Goal: Contribute content: Add original content to the website for others to see

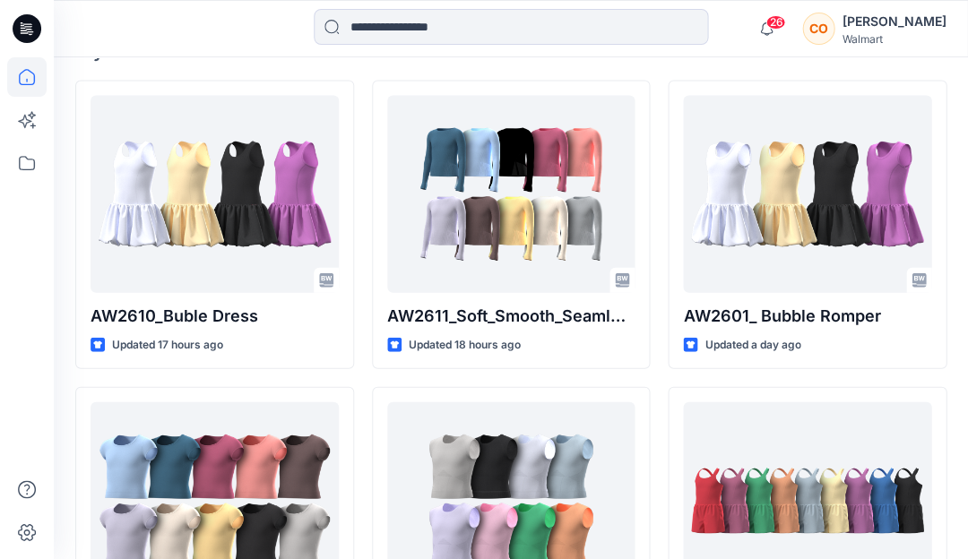
scroll to position [516, 0]
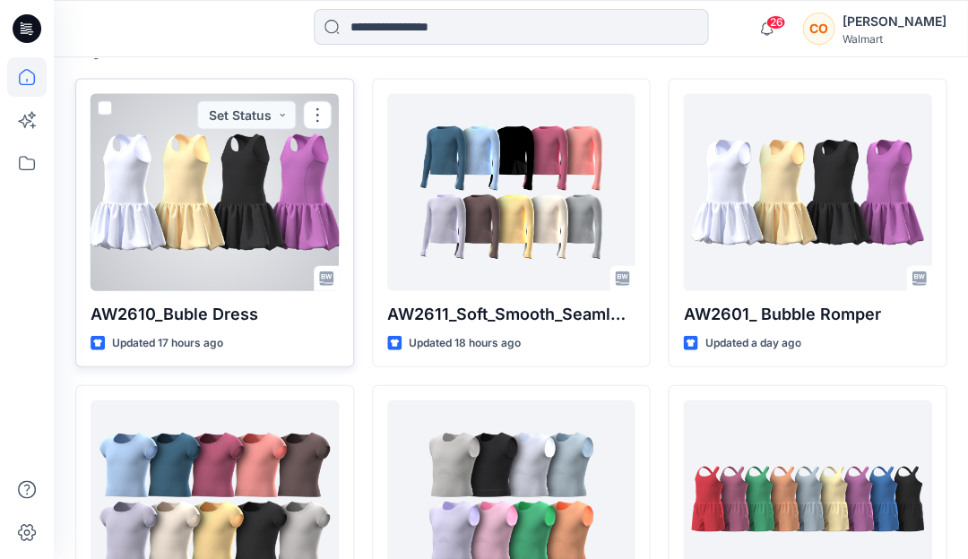
click at [241, 188] on div at bounding box center [215, 191] width 248 height 197
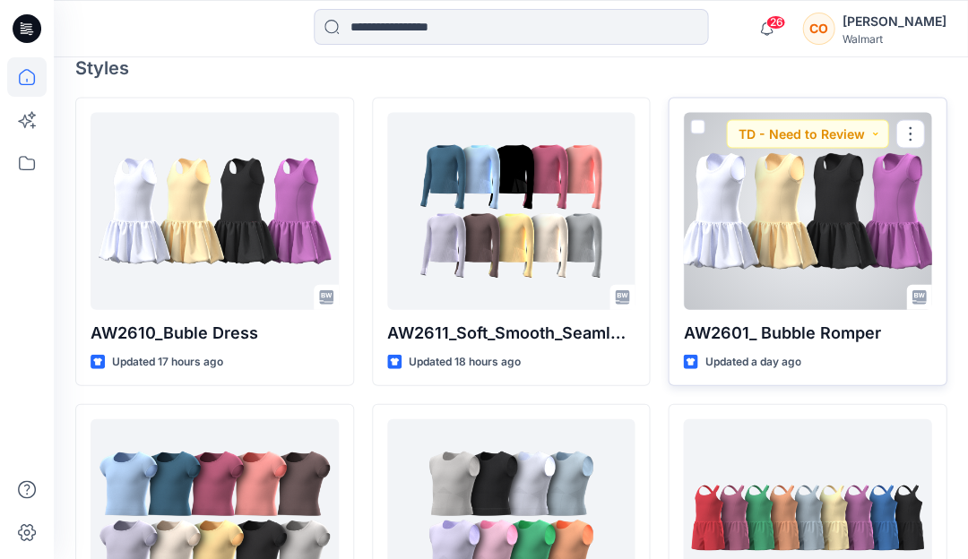
scroll to position [496, 0]
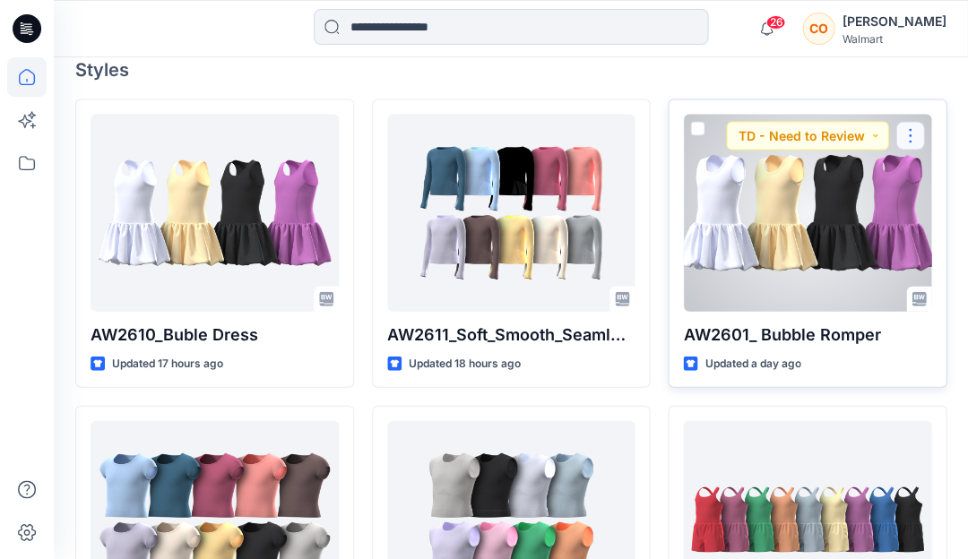
click at [905, 129] on button "button" at bounding box center [910, 135] width 29 height 29
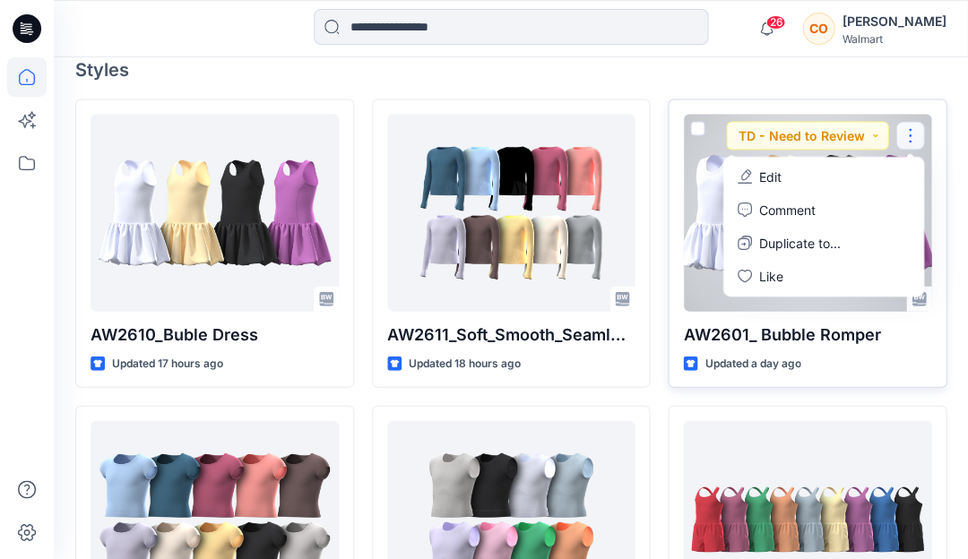
click at [775, 176] on p "Edit" at bounding box center [770, 176] width 22 height 19
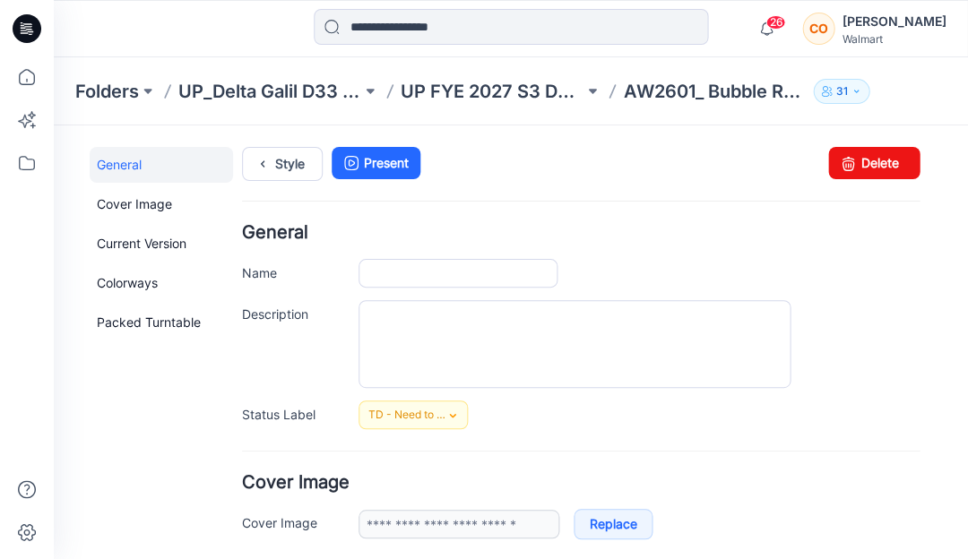
type input "**********"
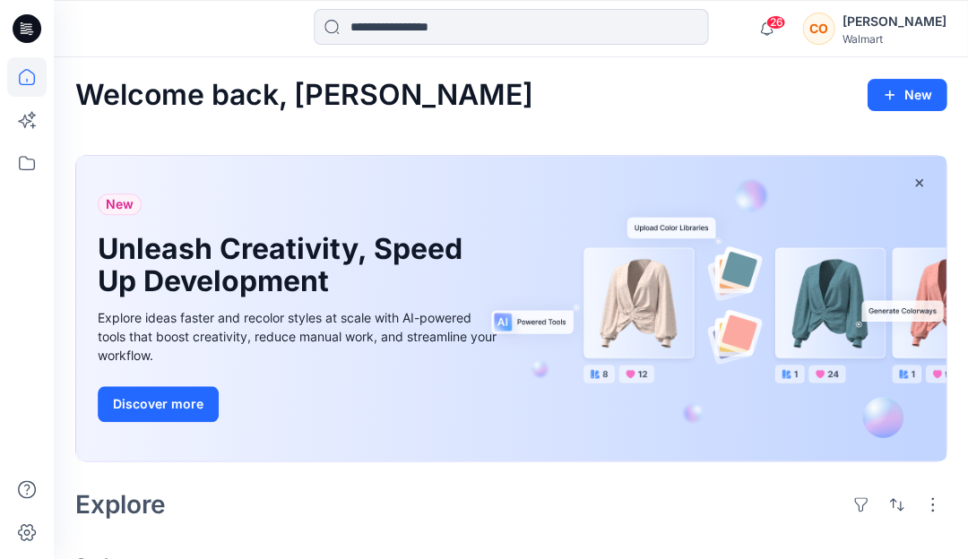
scroll to position [496, 0]
